Goal: Task Accomplishment & Management: Manage account settings

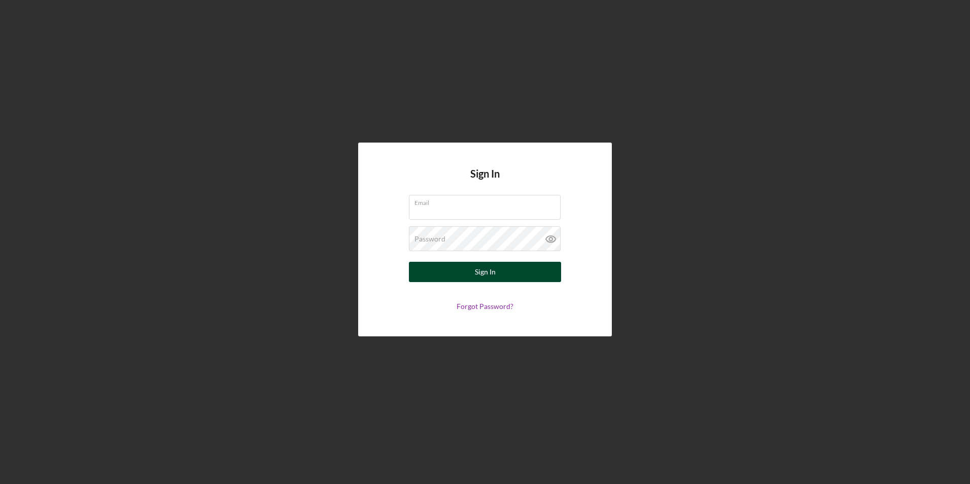
type input "[EMAIL_ADDRESS][DOMAIN_NAME]"
click at [531, 275] on button "Sign In" at bounding box center [485, 272] width 152 height 20
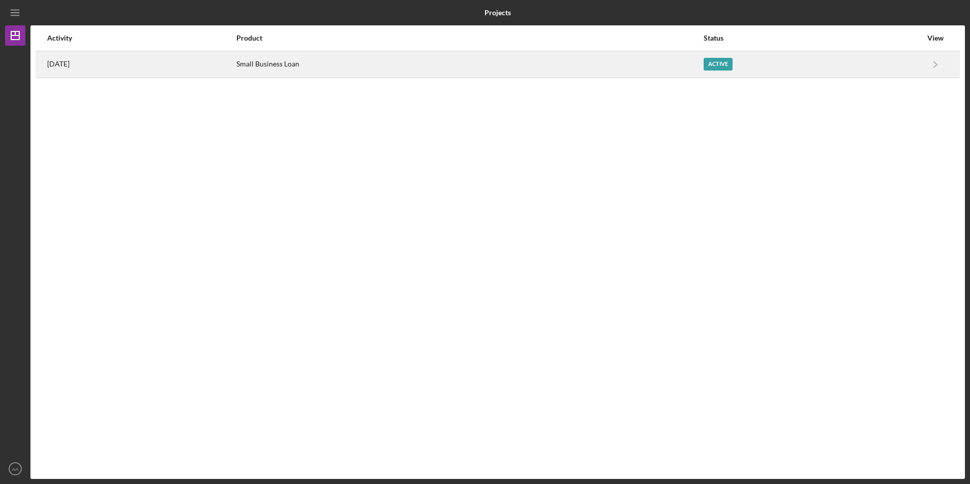
click at [732, 63] on div "Active" at bounding box center [718, 64] width 29 height 13
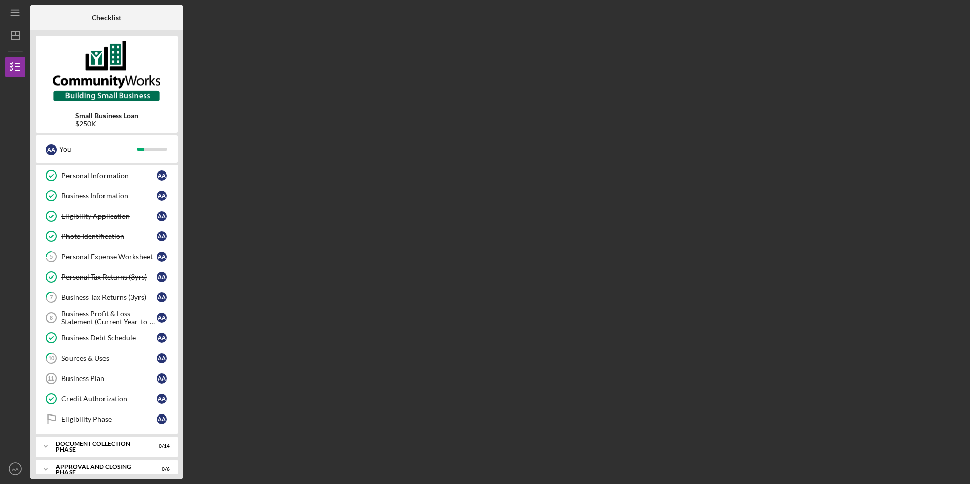
scroll to position [32, 0]
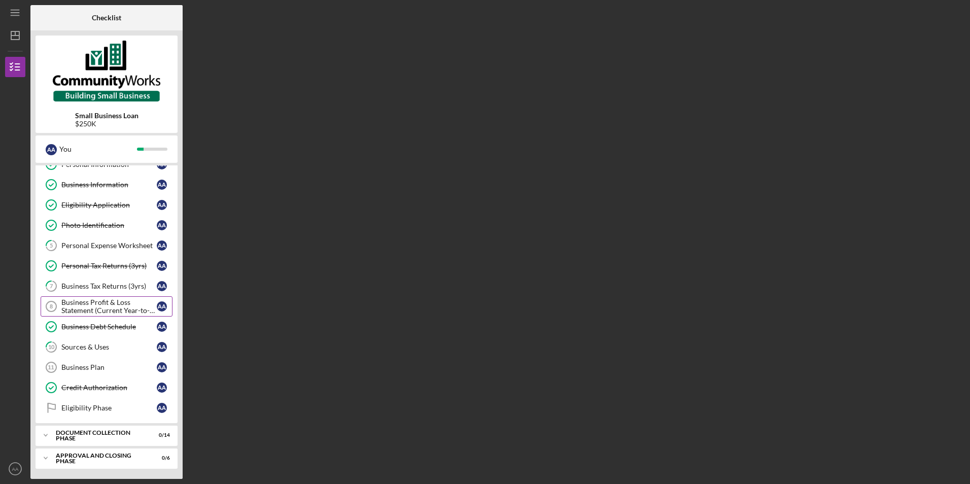
click at [97, 303] on div "Business Profit & Loss Statement (Current Year-to-Date)" at bounding box center [108, 306] width 95 height 16
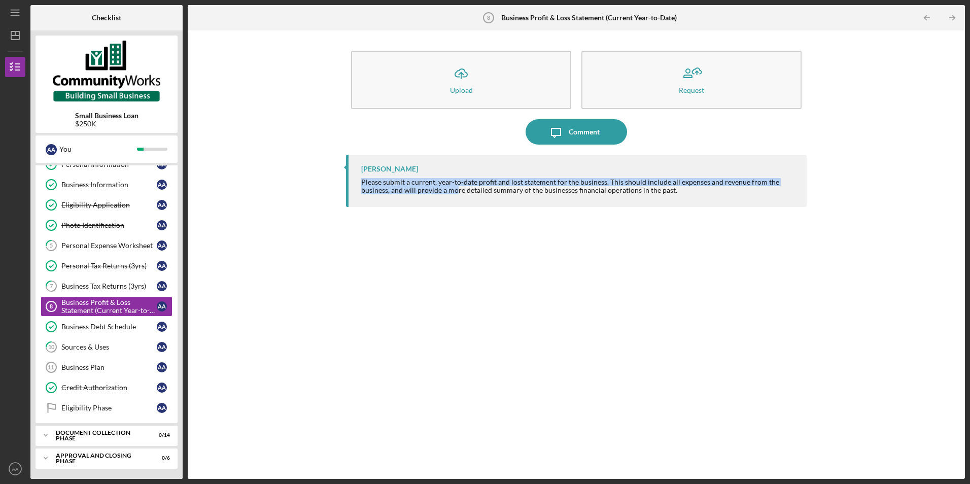
drag, startPoint x: 362, startPoint y: 178, endPoint x: 452, endPoint y: 198, distance: 92.4
click at [452, 198] on div "[PERSON_NAME] Please submit a current, year-to-date profit and lost statement f…" at bounding box center [576, 181] width 460 height 52
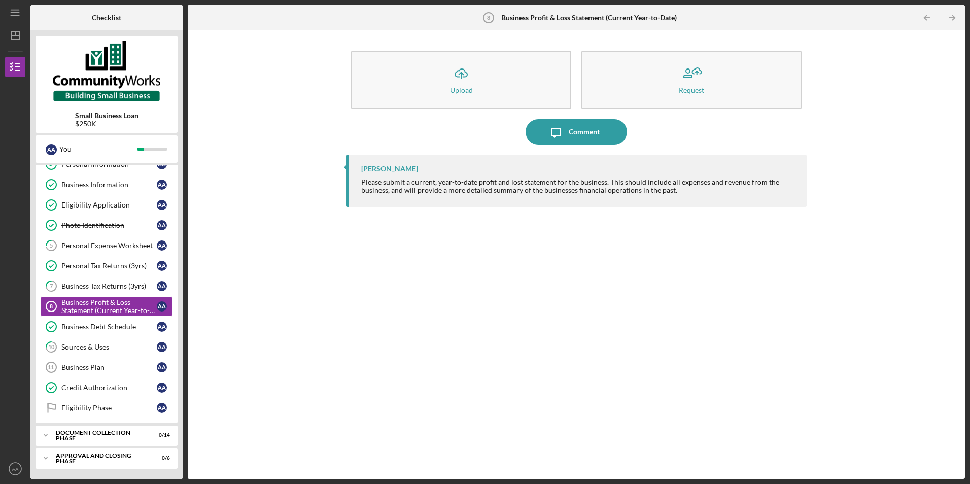
drag, startPoint x: 452, startPoint y: 198, endPoint x: 472, endPoint y: 216, distance: 26.6
click at [472, 216] on div "[PERSON_NAME] Please submit a current, year-to-date profit and lost statement f…" at bounding box center [576, 309] width 460 height 309
click at [366, 180] on div "Please submit a current, year-to-date profit and lost statement for the busines…" at bounding box center [578, 186] width 435 height 16
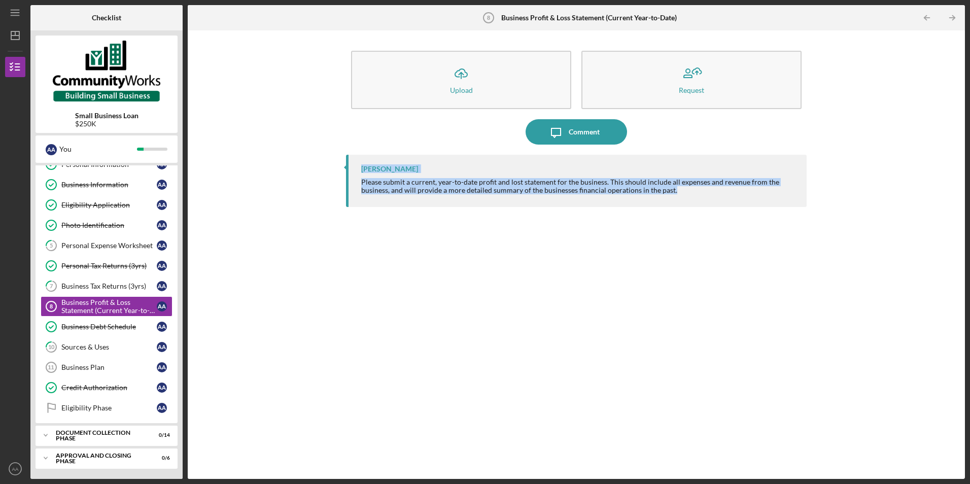
drag, startPoint x: 361, startPoint y: 170, endPoint x: 672, endPoint y: 190, distance: 311.6
click at [672, 190] on div "[PERSON_NAME] Please submit a current, year-to-date profit and lost statement f…" at bounding box center [576, 181] width 460 height 52
copy div "[PERSON_NAME] Please submit a current, year-to-date profit and lost statement f…"
click at [99, 287] on div "Business Tax Returns (3yrs)" at bounding box center [108, 286] width 95 height 8
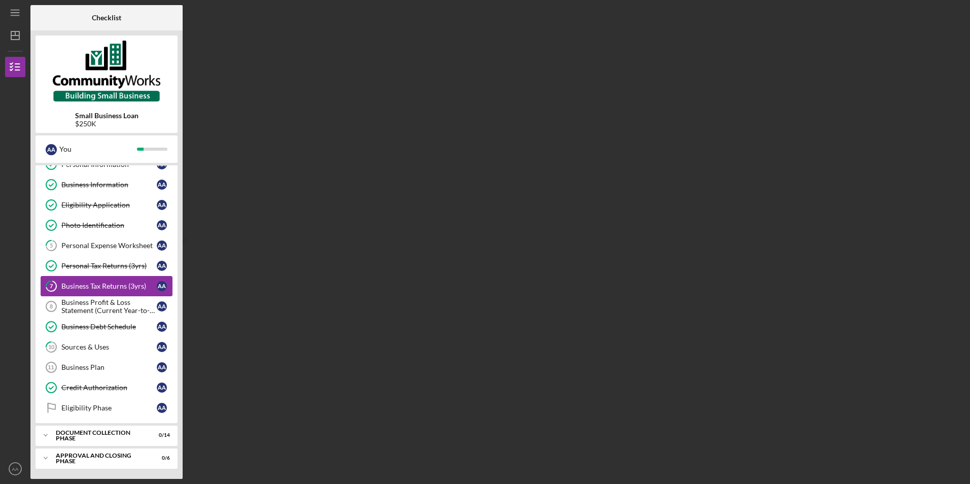
click at [93, 287] on div "Business Tax Returns (3yrs)" at bounding box center [108, 286] width 95 height 8
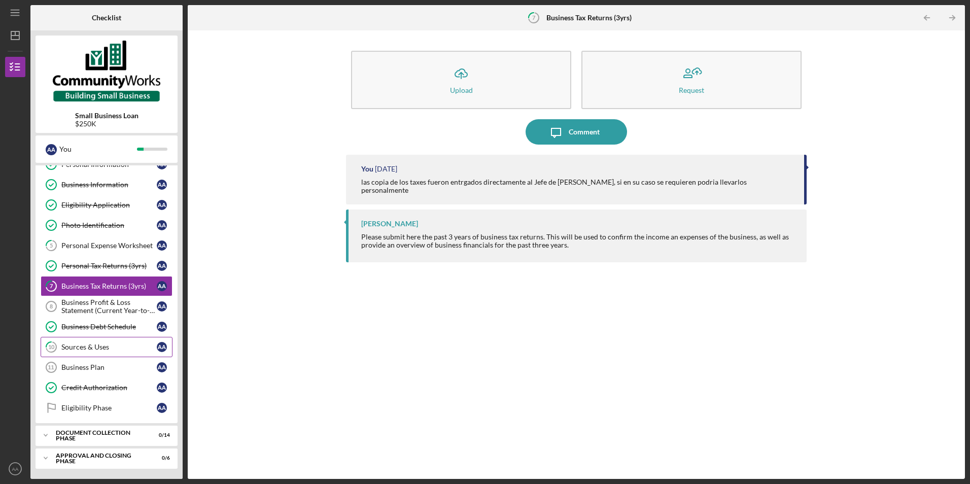
click at [96, 350] on div "Sources & Uses" at bounding box center [108, 347] width 95 height 8
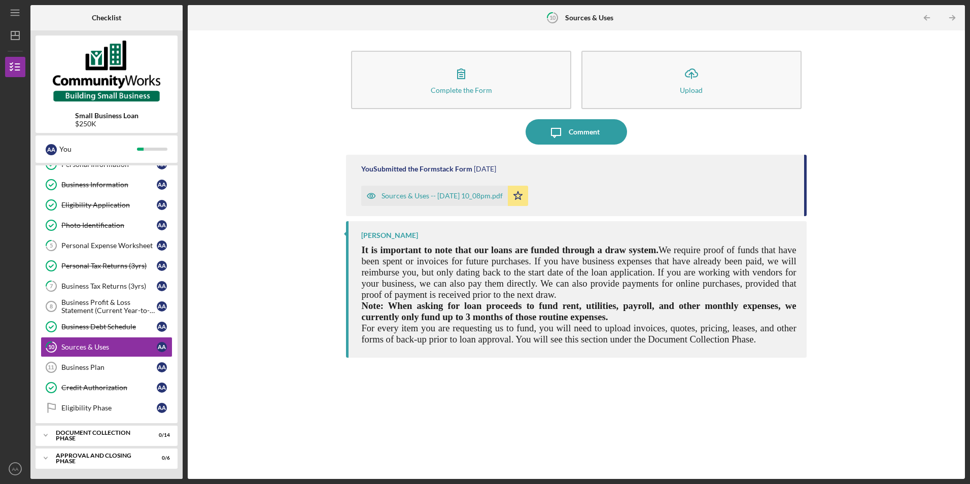
click at [479, 195] on div "Sources & Uses -- [DATE] 10_08pm.pdf" at bounding box center [441, 196] width 121 height 8
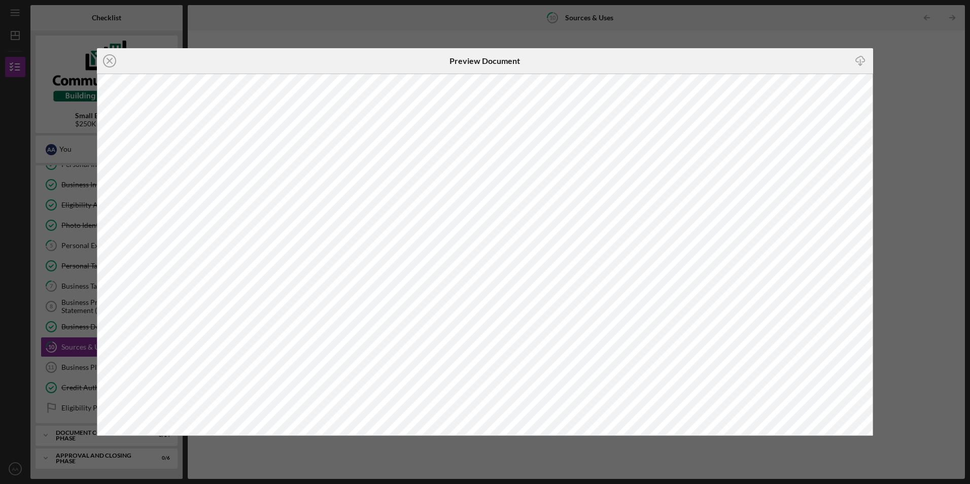
click at [899, 31] on div "Icon/Close Preview Document Icon/Download" at bounding box center [485, 242] width 970 height 484
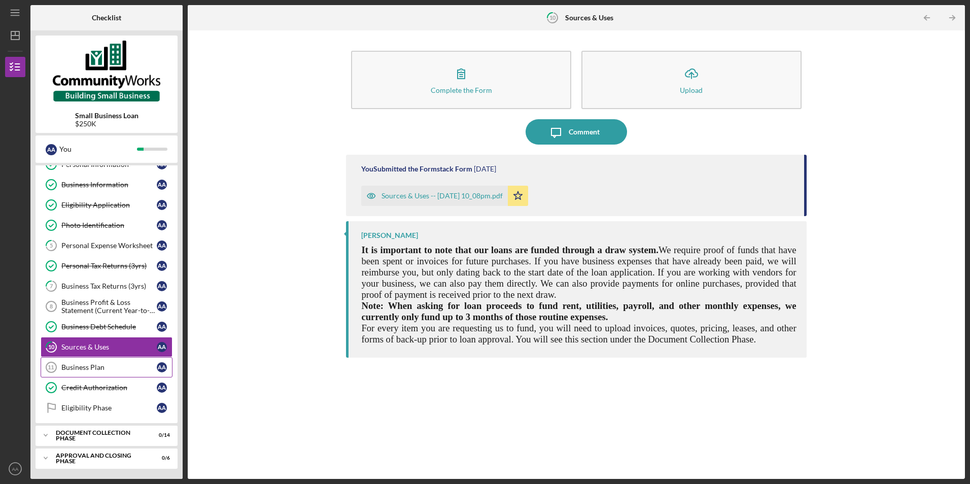
click at [94, 367] on div "Business Plan" at bounding box center [108, 367] width 95 height 8
